Goal: Transaction & Acquisition: Download file/media

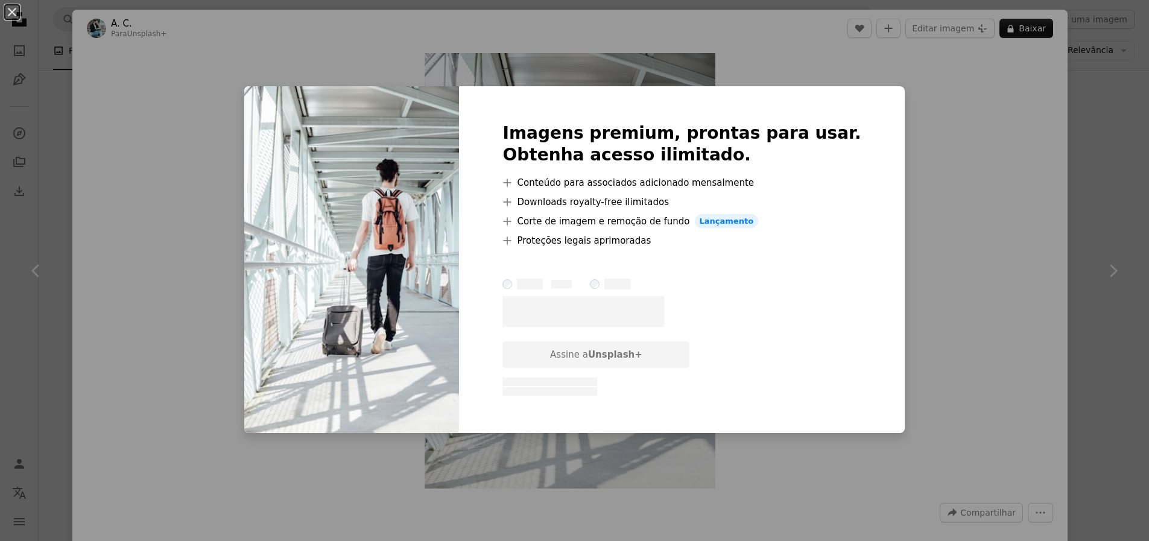
scroll to position [532, 0]
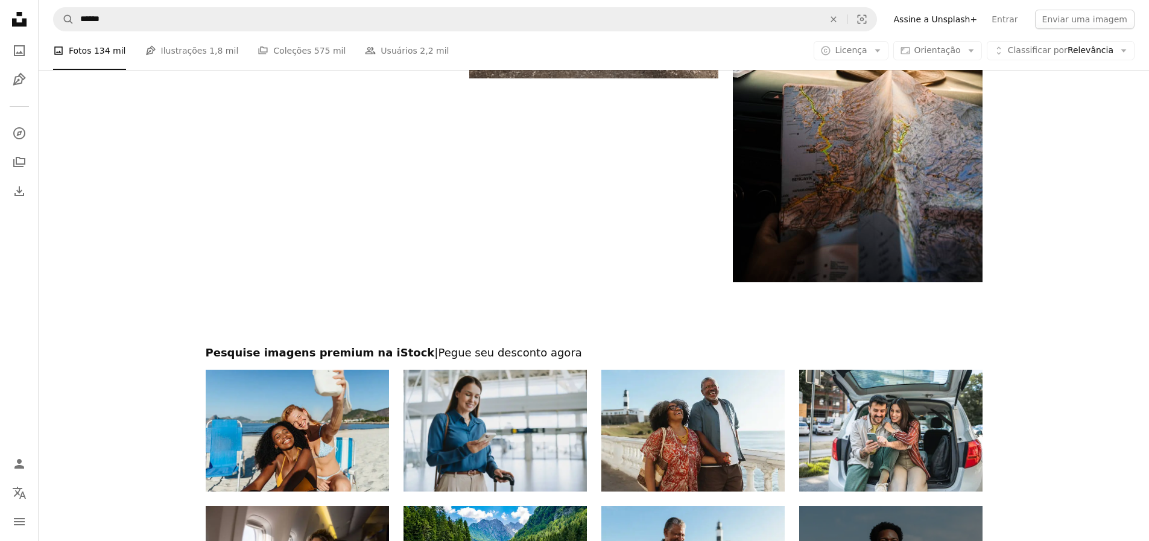
scroll to position [1904, 0]
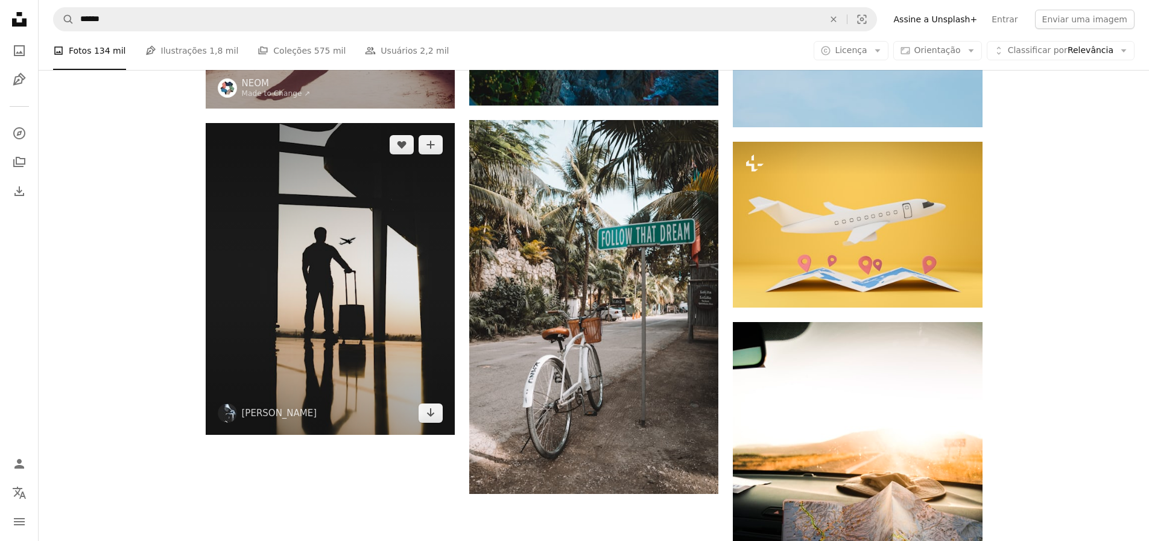
click at [326, 221] on img at bounding box center [330, 279] width 249 height 312
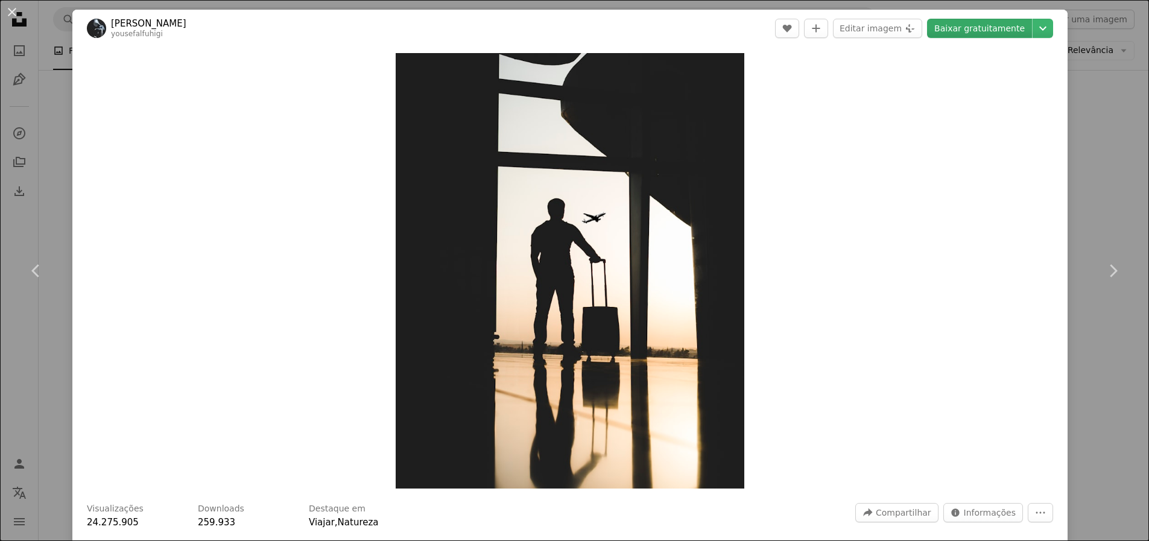
click at [987, 34] on link "Baixar gratuitamente" at bounding box center [979, 28] width 105 height 19
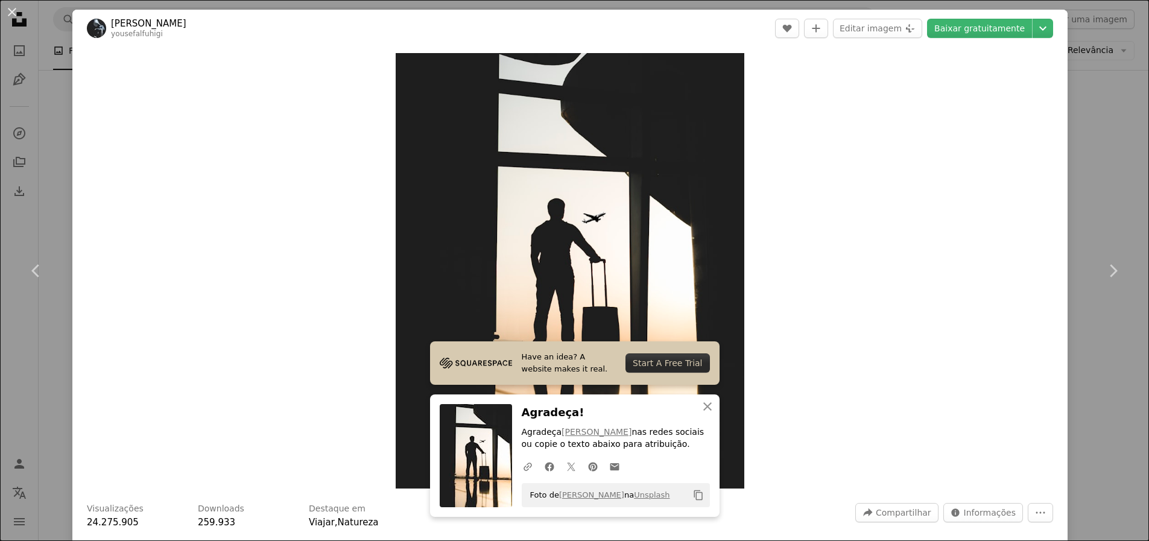
click at [24, 42] on div "An X shape Chevron left Chevron right Have an idea? A website makes it real. St…" at bounding box center [574, 270] width 1149 height 541
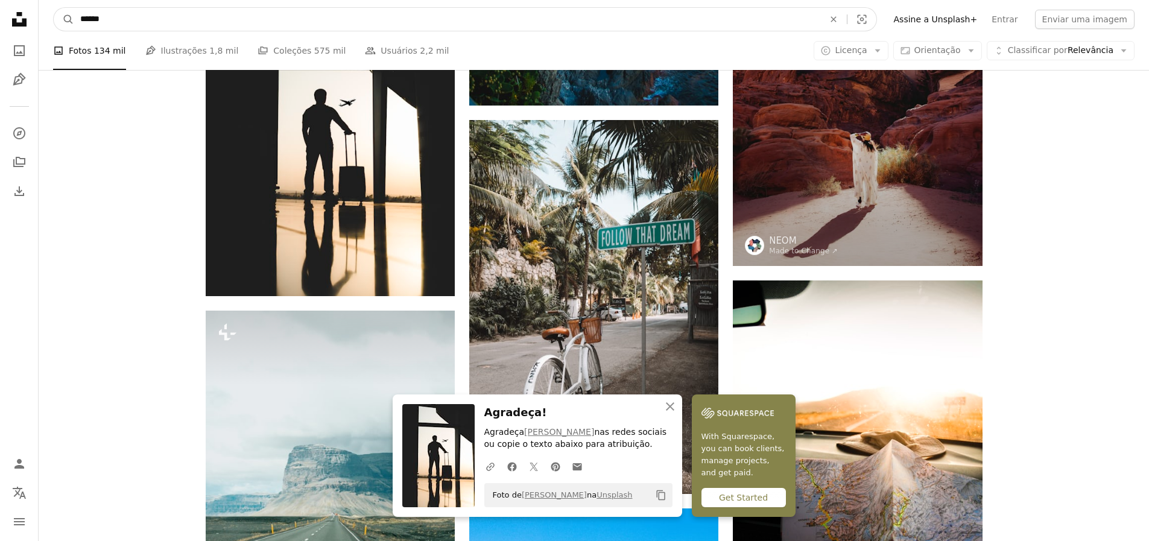
click at [307, 25] on input "******" at bounding box center [447, 19] width 746 height 23
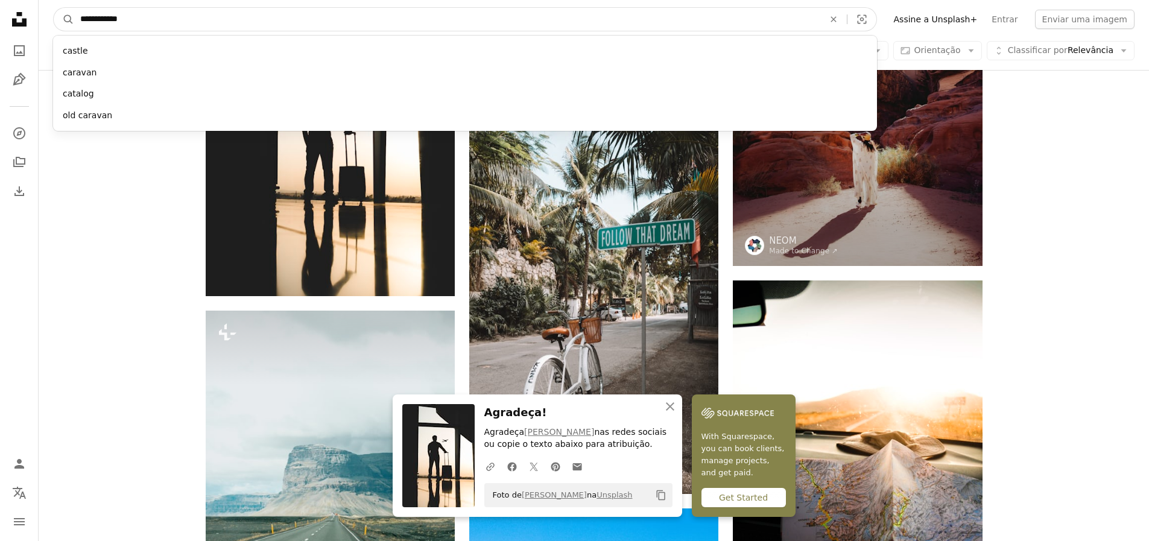
type input "**********"
click at [64, 19] on button "A magnifying glass" at bounding box center [64, 19] width 21 height 23
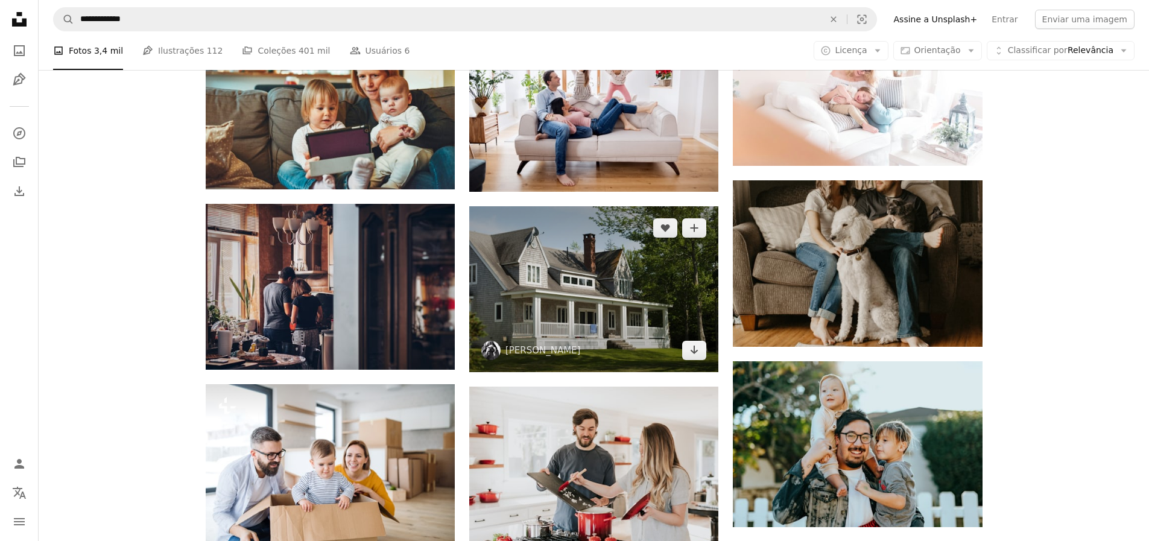
scroll to position [770, 0]
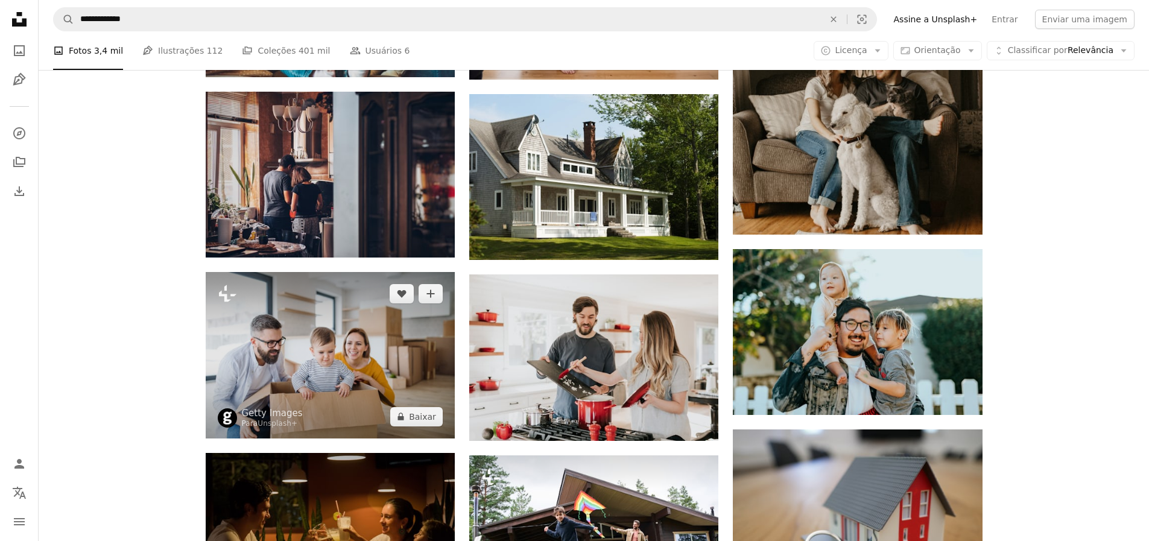
click at [356, 372] on img at bounding box center [330, 355] width 249 height 166
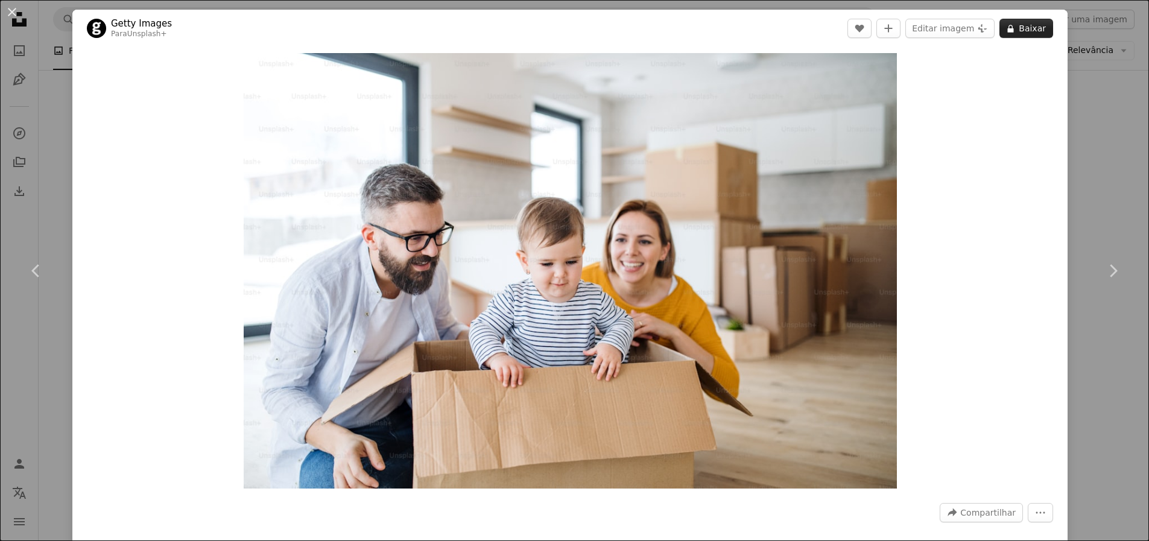
click at [1021, 28] on button "A lock Baixar" at bounding box center [1026, 28] width 54 height 19
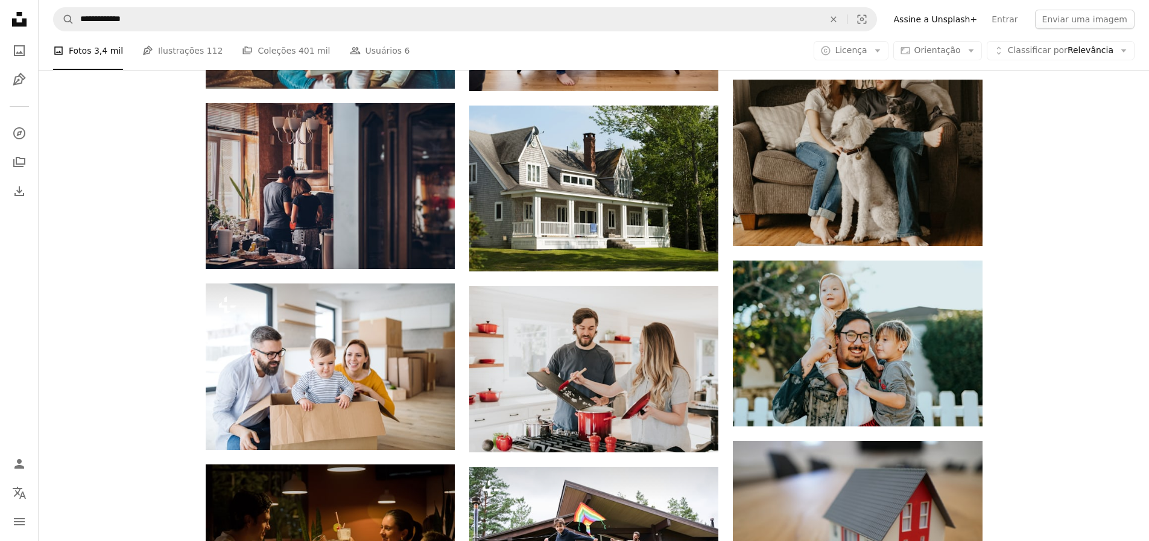
scroll to position [634, 0]
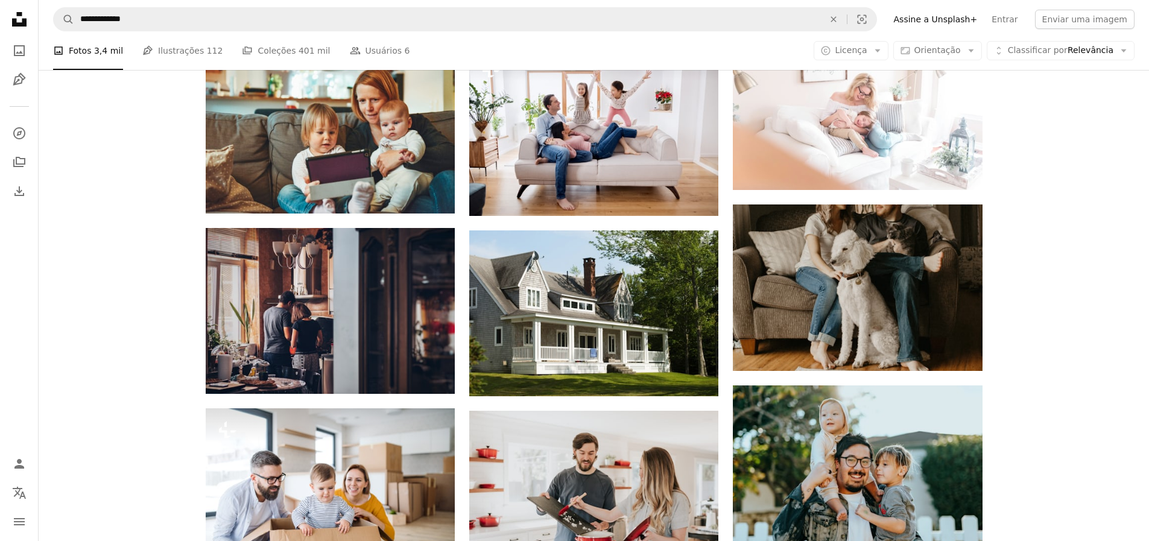
click at [873, 36] on nav "**********" at bounding box center [594, 19] width 1110 height 39
click at [852, 45] on span "Licença" at bounding box center [851, 50] width 32 height 10
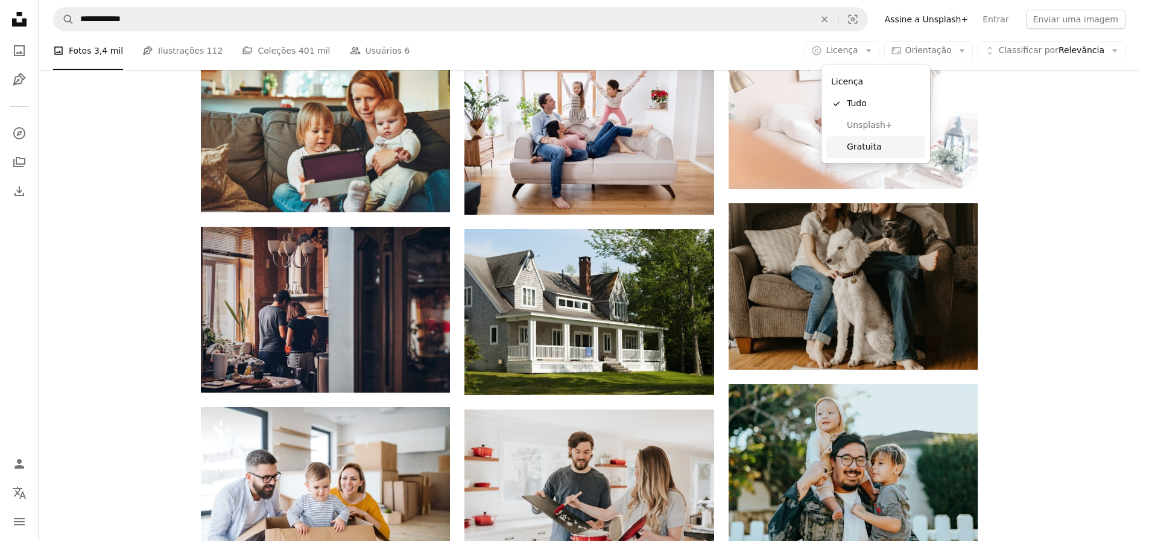
click at [882, 142] on span "Gratuita" at bounding box center [884, 147] width 74 height 12
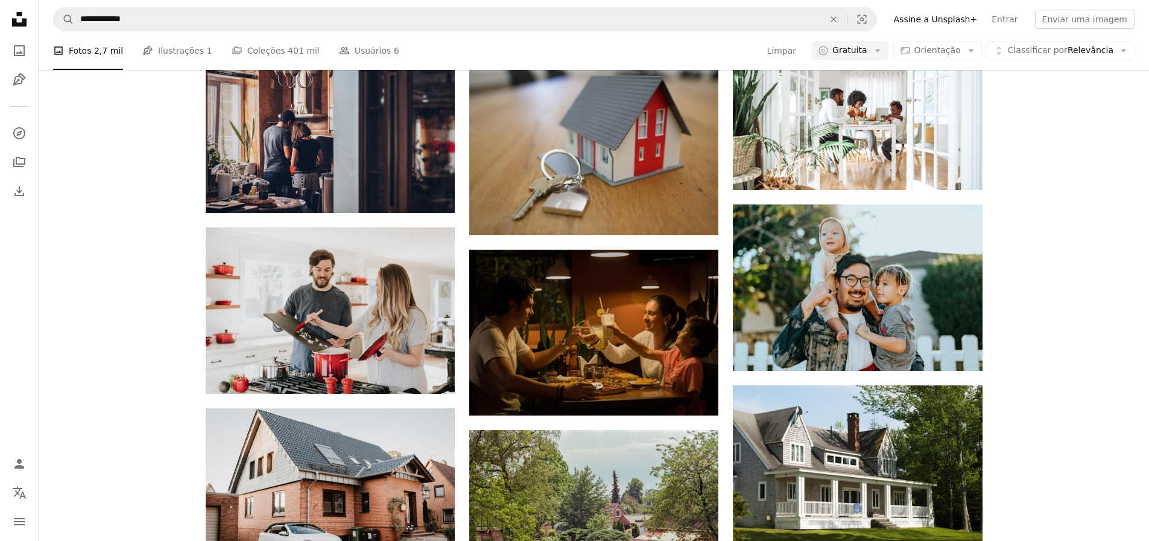
scroll to position [494, 0]
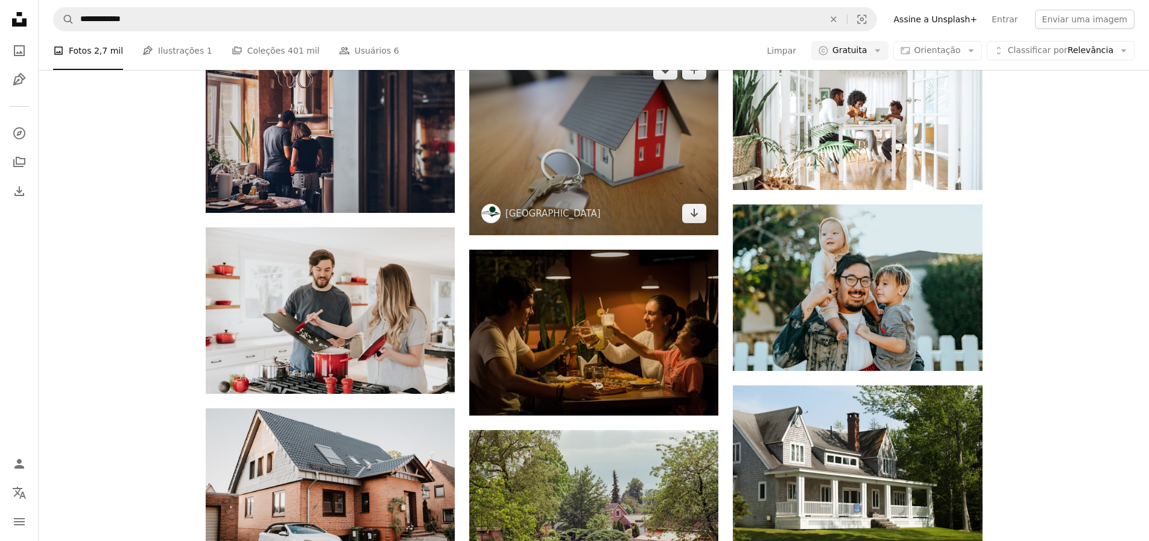
click at [551, 235] on img at bounding box center [593, 141] width 249 height 187
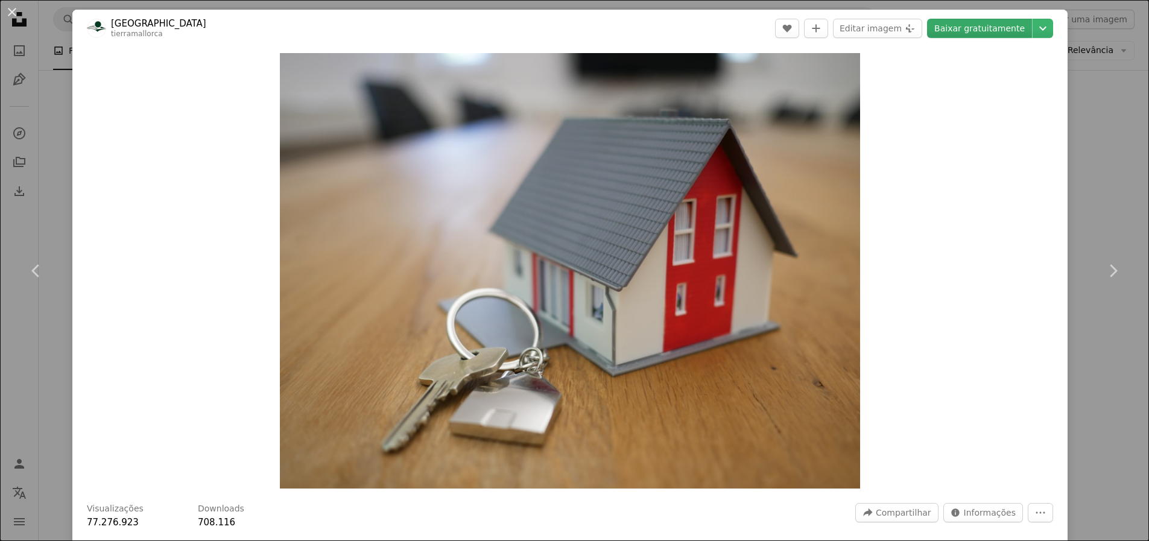
click at [966, 29] on link "Baixar gratuitamente" at bounding box center [979, 28] width 105 height 19
